Goal: Information Seeking & Learning: Learn about a topic

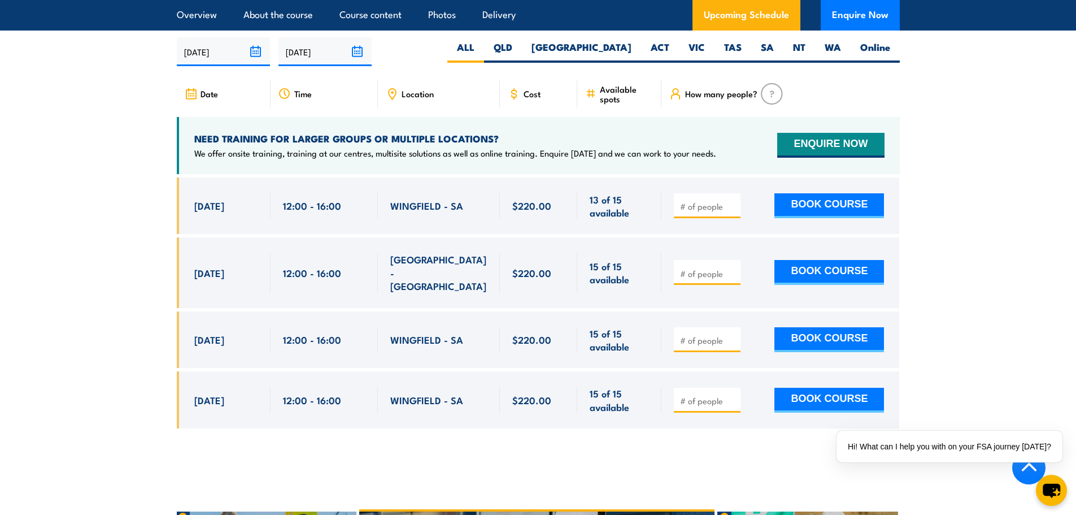
scroll to position [1751, 0]
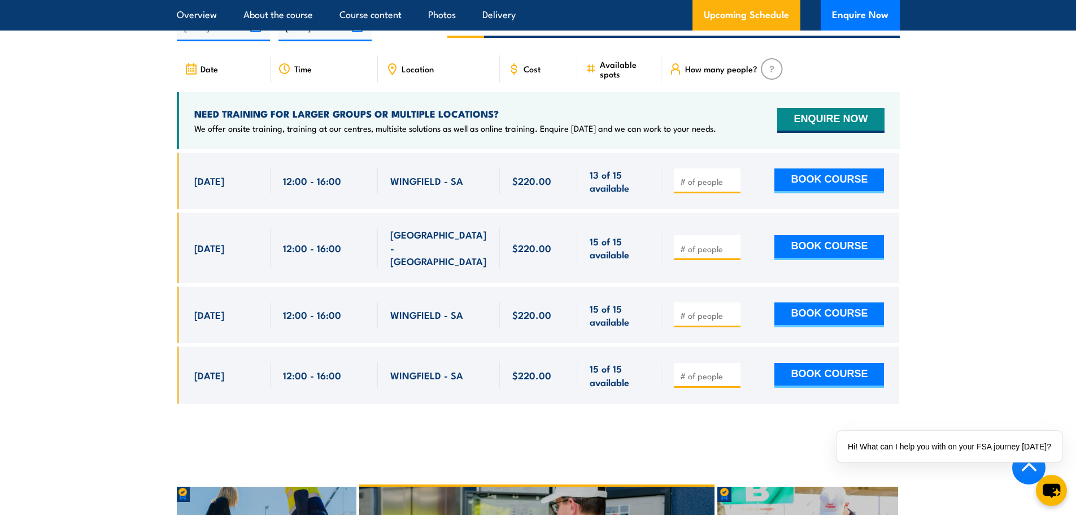
click at [405, 67] on span "Location" at bounding box center [418, 69] width 32 height 10
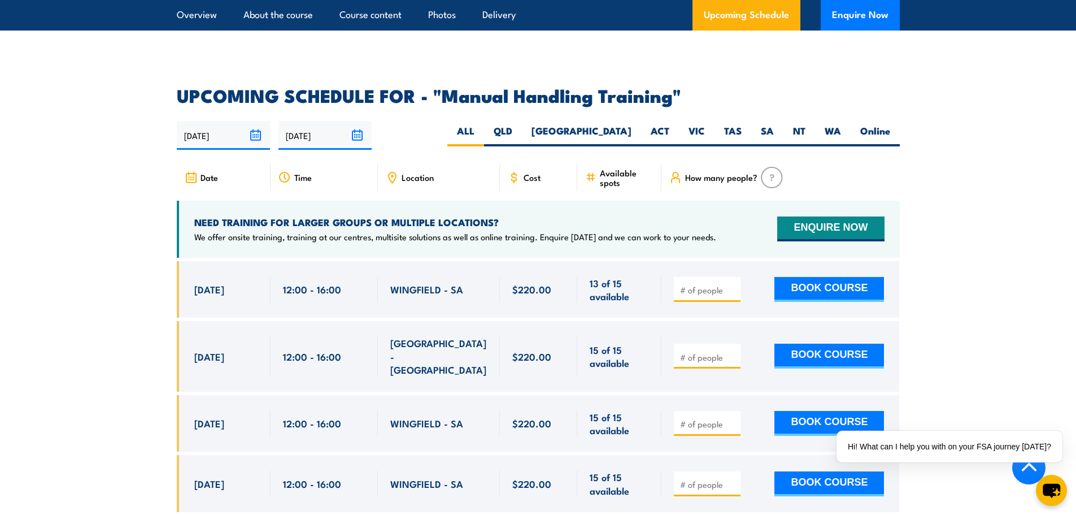
scroll to position [1638, 0]
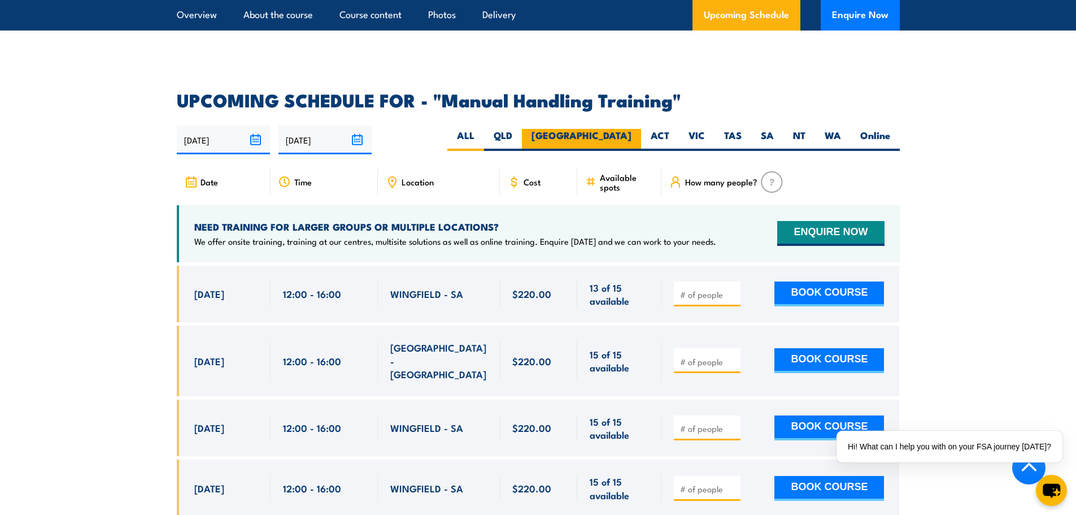
click at [619, 129] on label "[GEOGRAPHIC_DATA]" at bounding box center [581, 140] width 119 height 22
click at [632, 129] on input "[GEOGRAPHIC_DATA]" at bounding box center [635, 132] width 7 height 7
radio input "true"
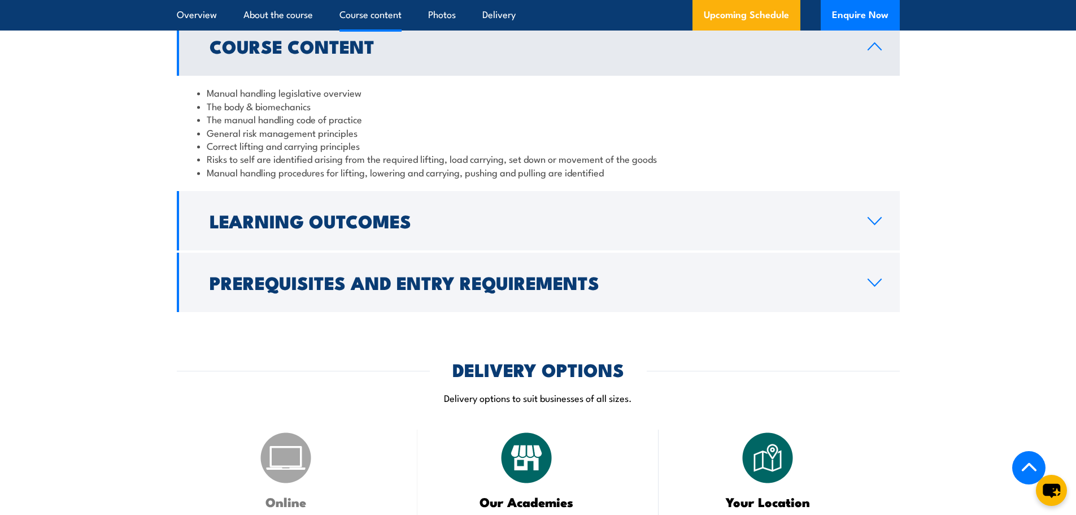
scroll to position [821, 0]
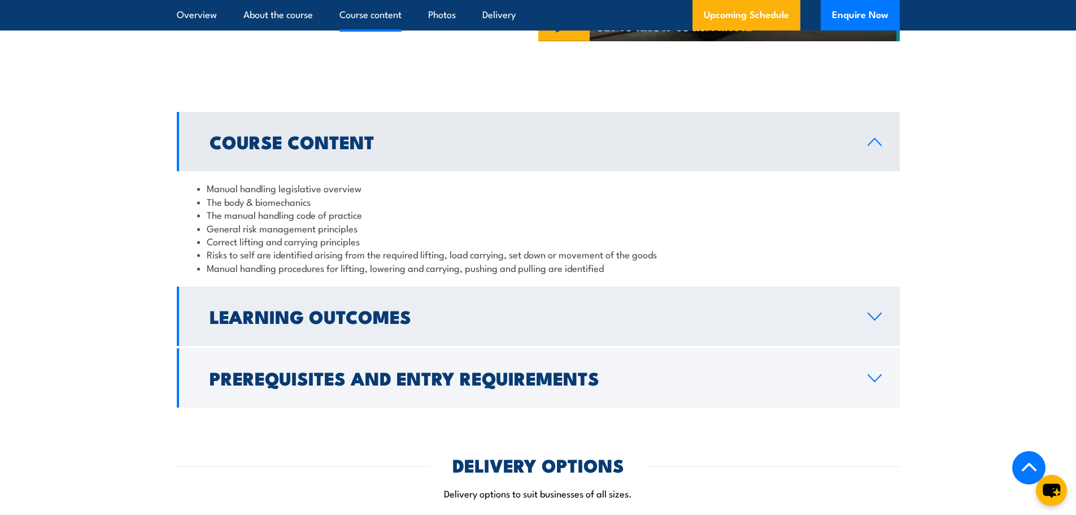
click at [333, 324] on h2 "Learning Outcomes" at bounding box center [530, 316] width 640 height 16
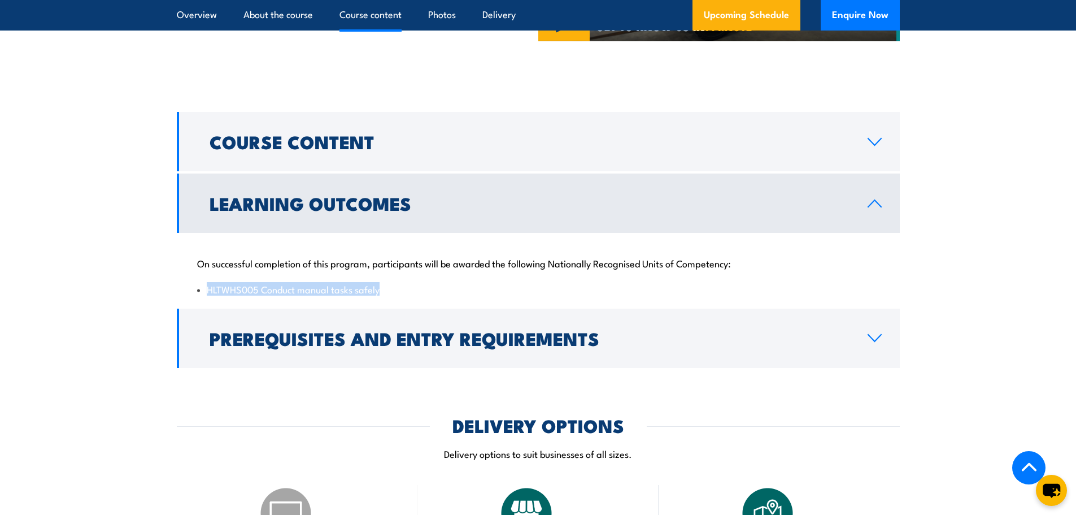
drag, startPoint x: 395, startPoint y: 304, endPoint x: 208, endPoint y: 307, distance: 187.0
click at [208, 295] on li "HLTWHS005 Conduct manual tasks safely" at bounding box center [538, 288] width 682 height 13
copy li "HLTWHS005 Conduct manual tasks safely"
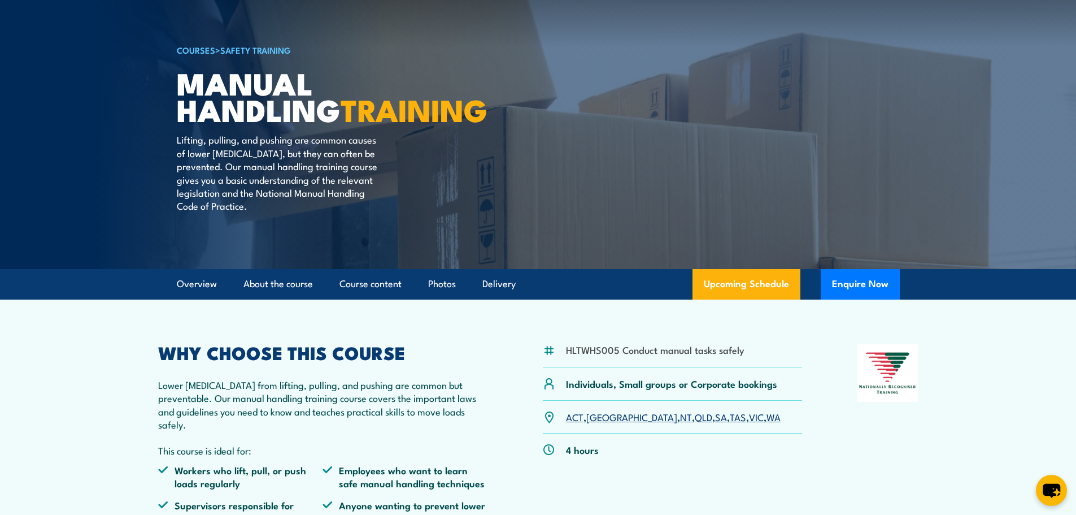
scroll to position [0, 0]
